Goal: Navigation & Orientation: Find specific page/section

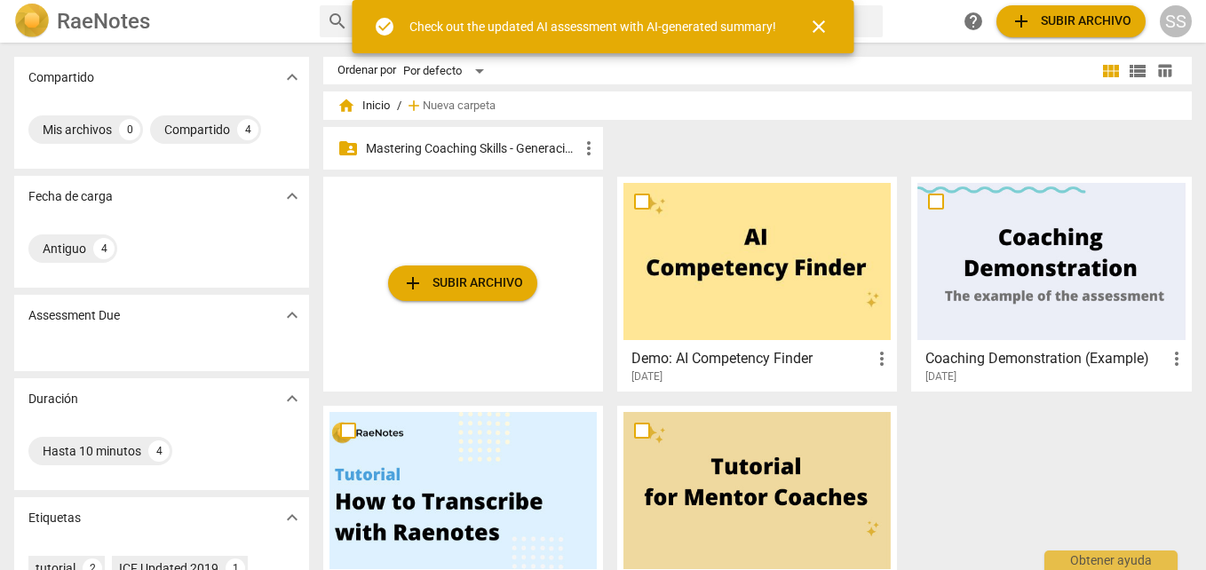
click at [464, 147] on p "Mastering Coaching Skills - Generación 32" at bounding box center [472, 148] width 212 height 19
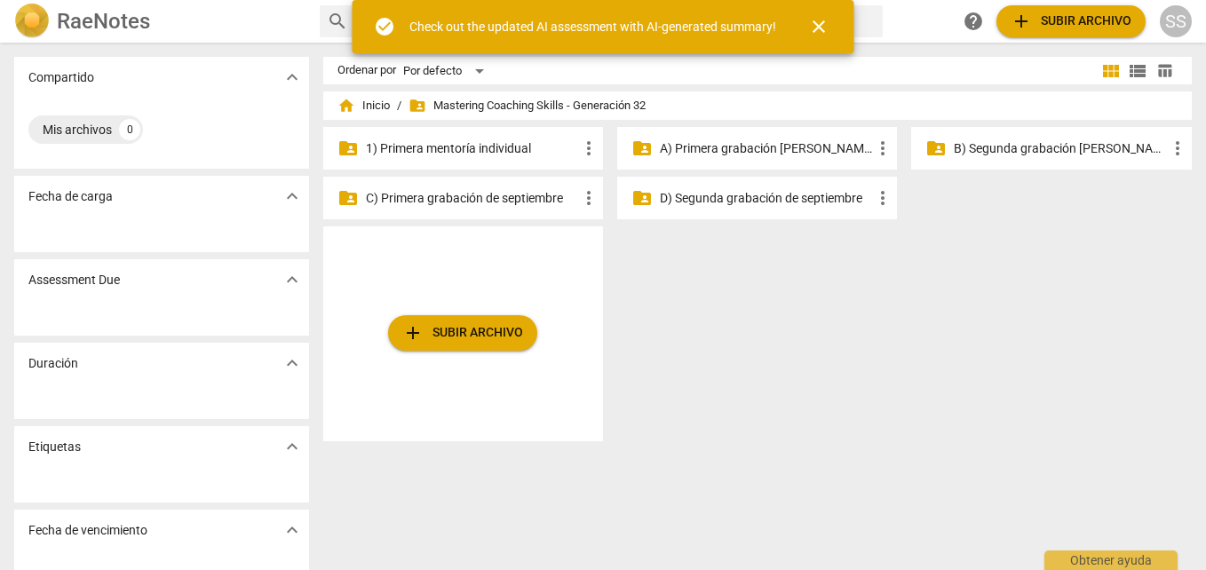
click at [513, 147] on p "1) Primera mentoría individual" at bounding box center [472, 148] width 212 height 19
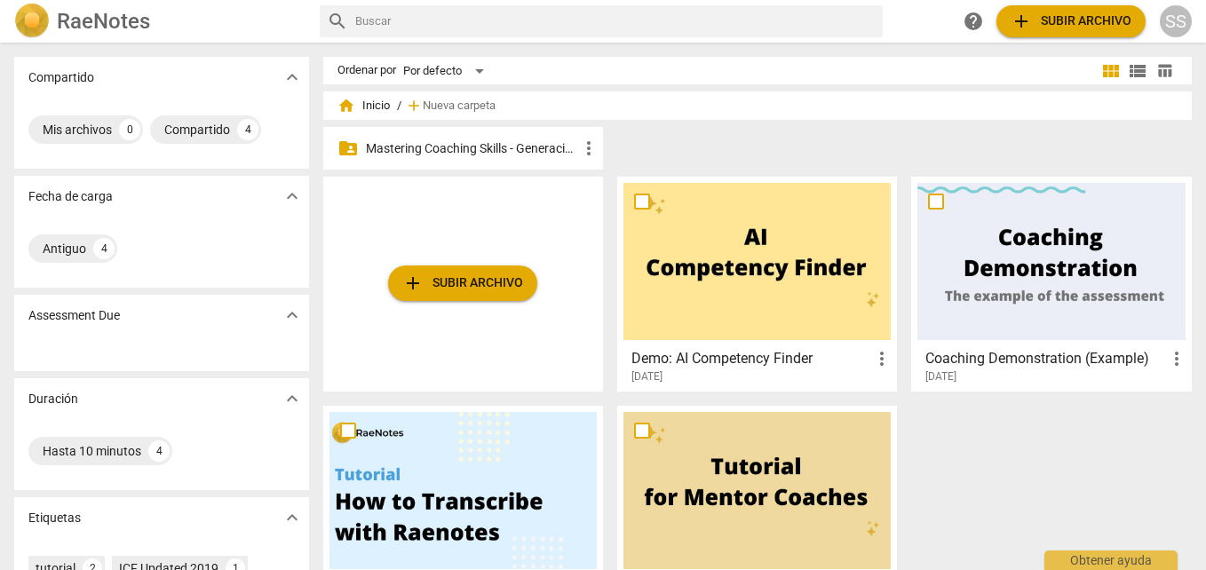
click at [476, 140] on p "Mastering Coaching Skills - Generación 32" at bounding box center [472, 148] width 212 height 19
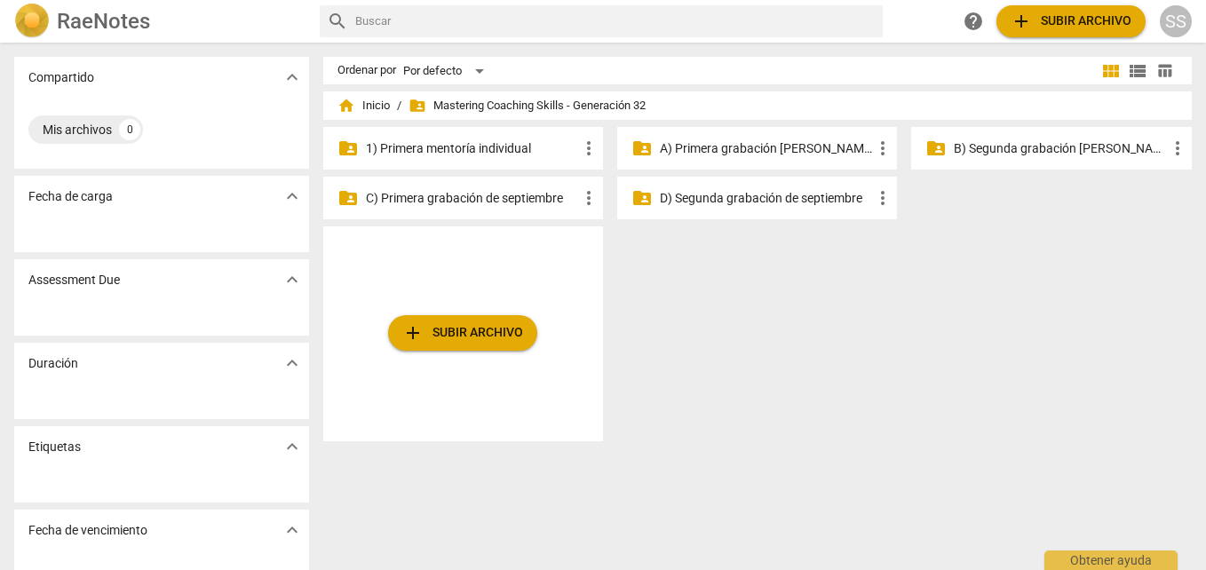
click at [762, 145] on p "A) Primera grabación [PERSON_NAME]" at bounding box center [766, 148] width 212 height 19
